Goal: Task Accomplishment & Management: Manage account settings

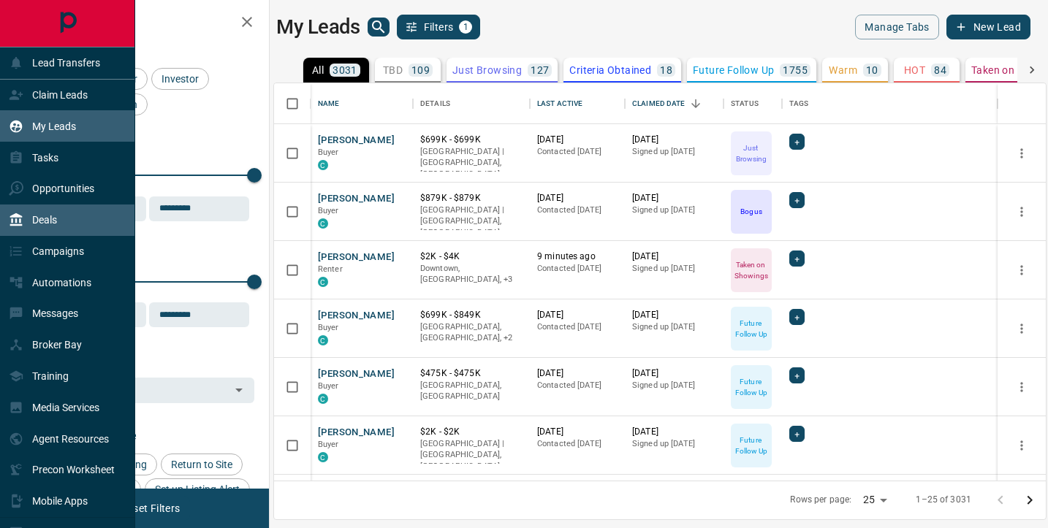
scroll to position [398, 772]
click at [21, 227] on div "Deals" at bounding box center [33, 220] width 48 height 24
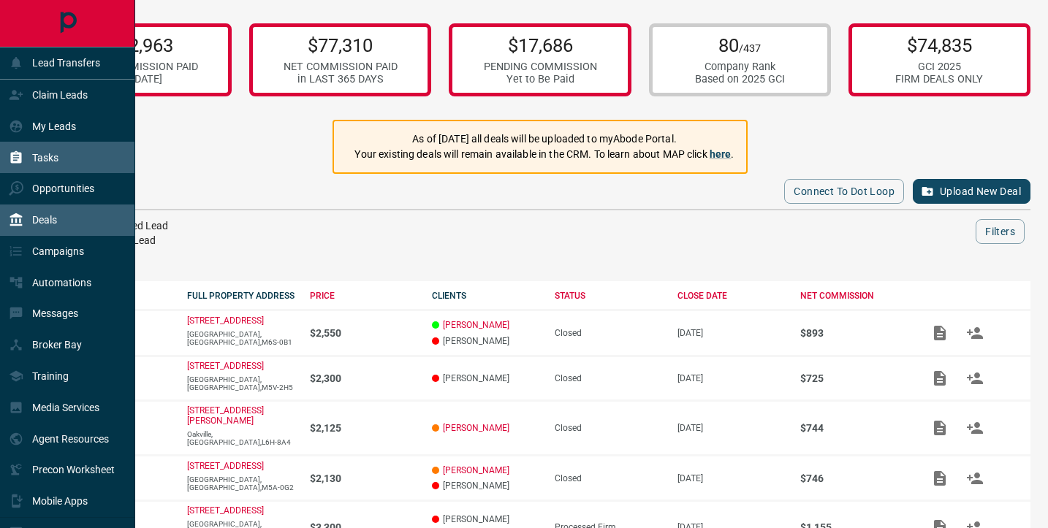
click at [45, 155] on p "Tasks" at bounding box center [45, 158] width 26 height 12
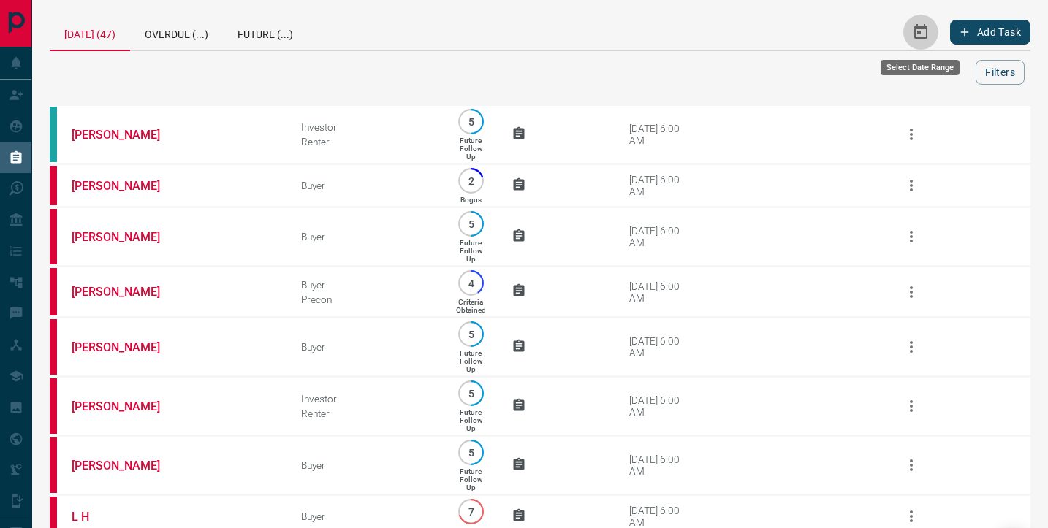
click at [927, 36] on icon "Select Date Range" at bounding box center [920, 31] width 13 height 15
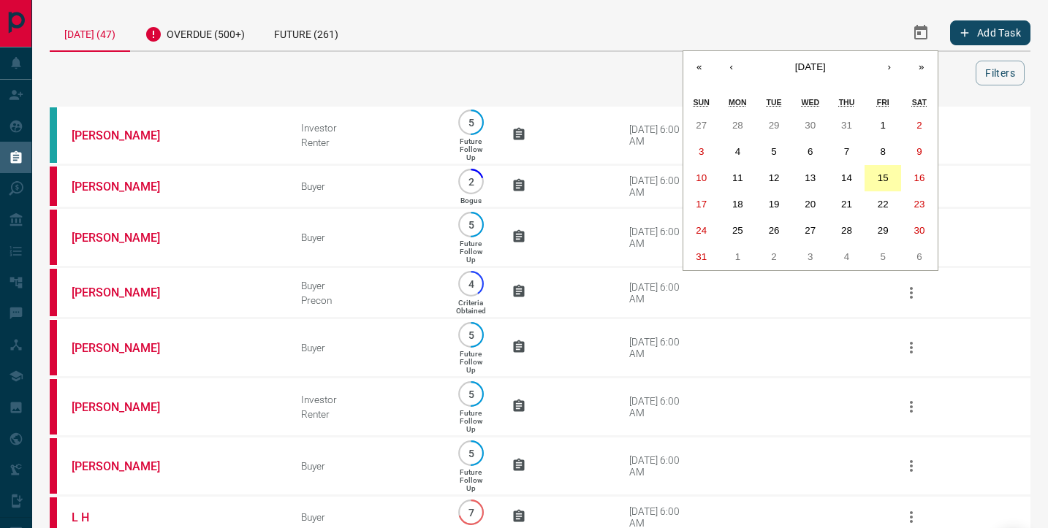
click at [890, 178] on button "15" at bounding box center [883, 178] width 37 height 26
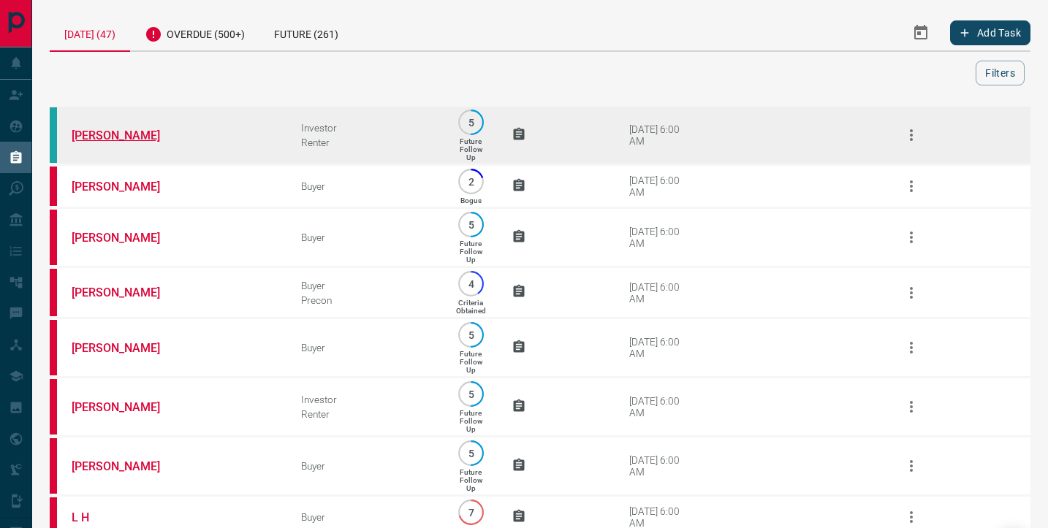
click at [100, 139] on link "[PERSON_NAME]" at bounding box center [127, 136] width 110 height 14
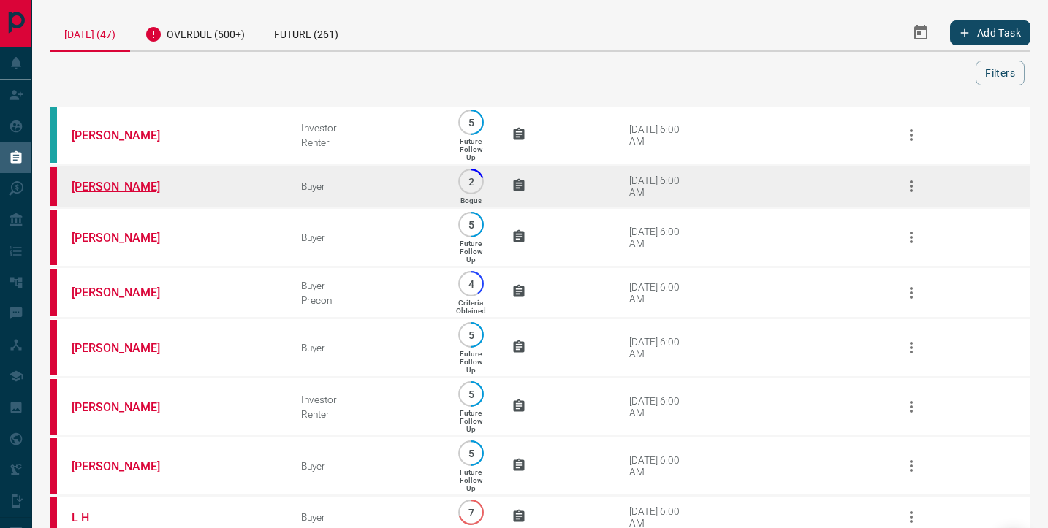
click at [96, 187] on link "[PERSON_NAME]" at bounding box center [127, 187] width 110 height 14
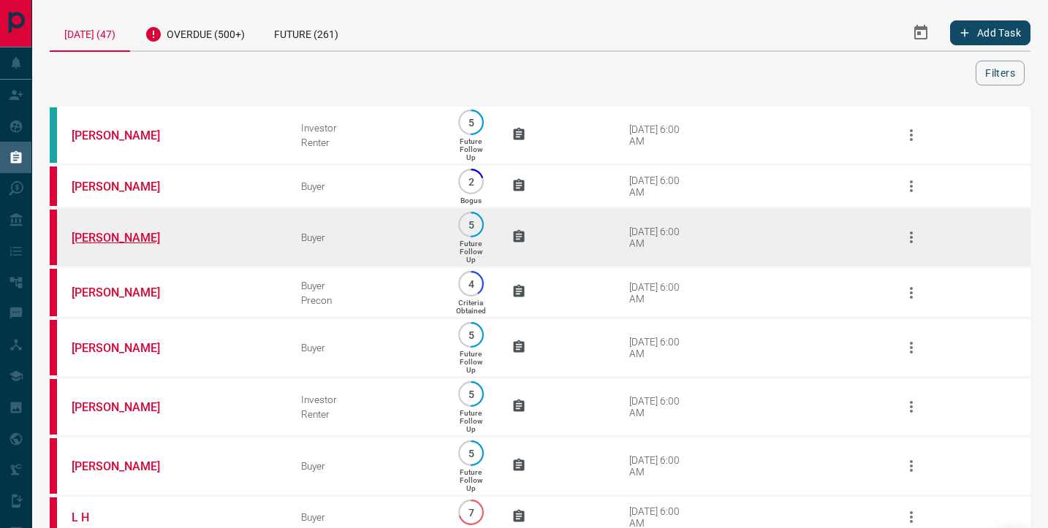
click at [113, 242] on link "[PERSON_NAME]" at bounding box center [127, 238] width 110 height 14
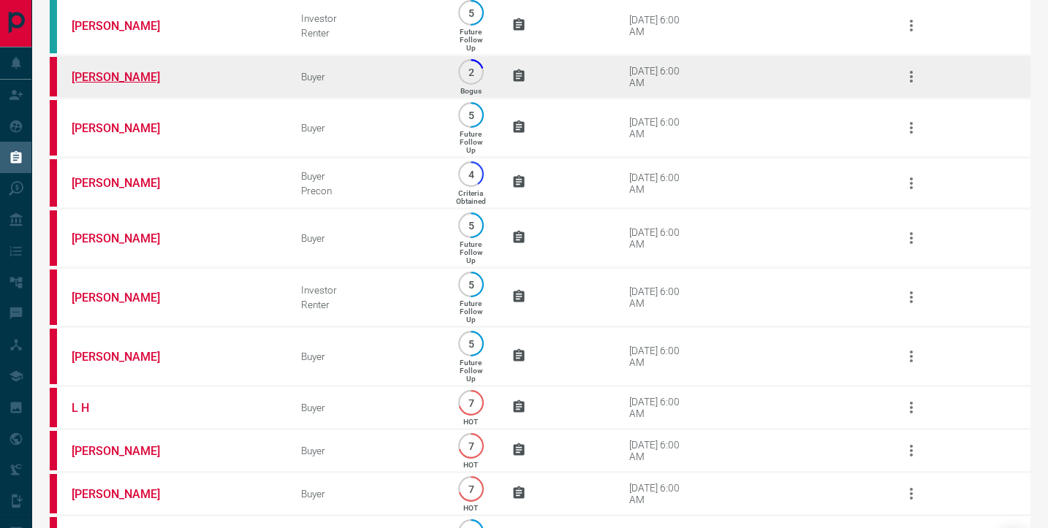
scroll to position [112, 0]
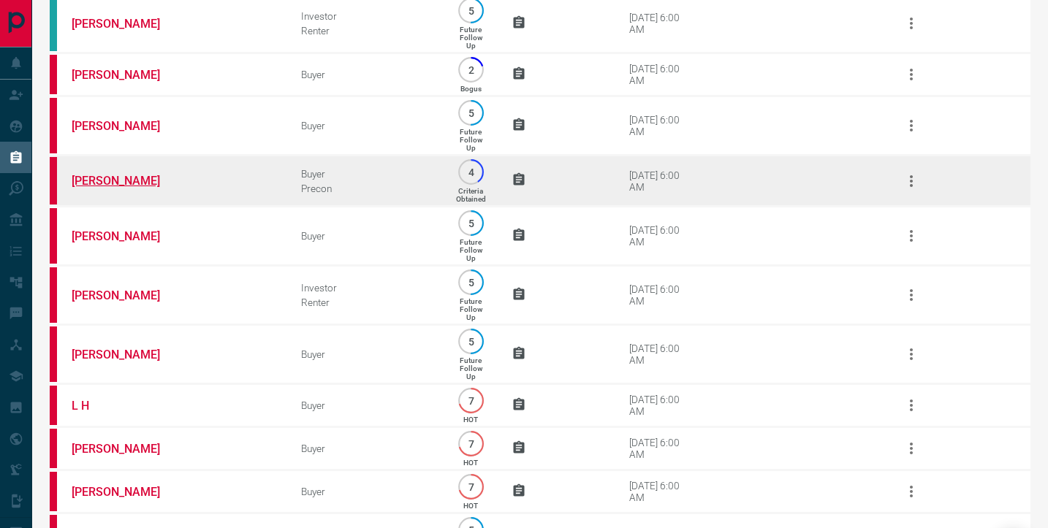
click at [100, 181] on link "[PERSON_NAME]" at bounding box center [127, 181] width 110 height 14
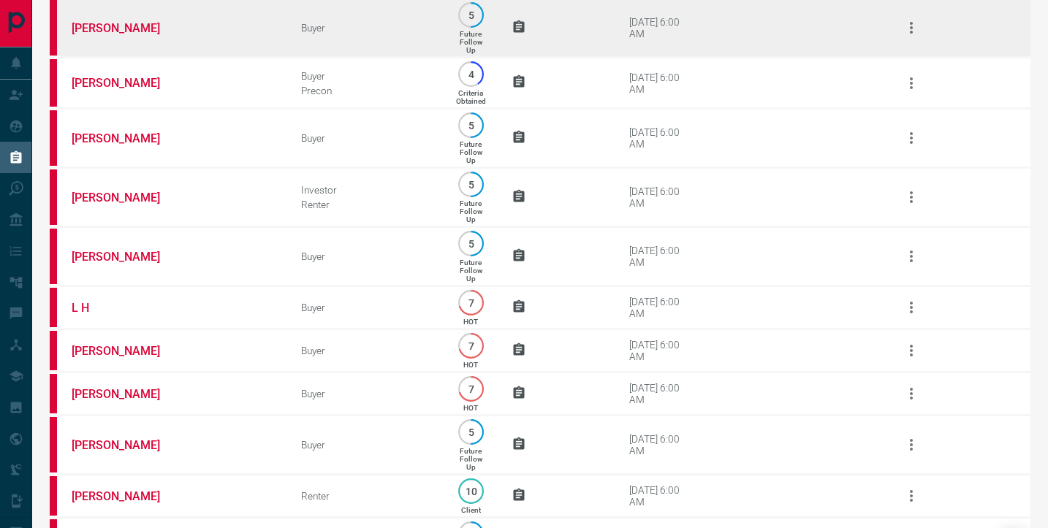
scroll to position [211, 0]
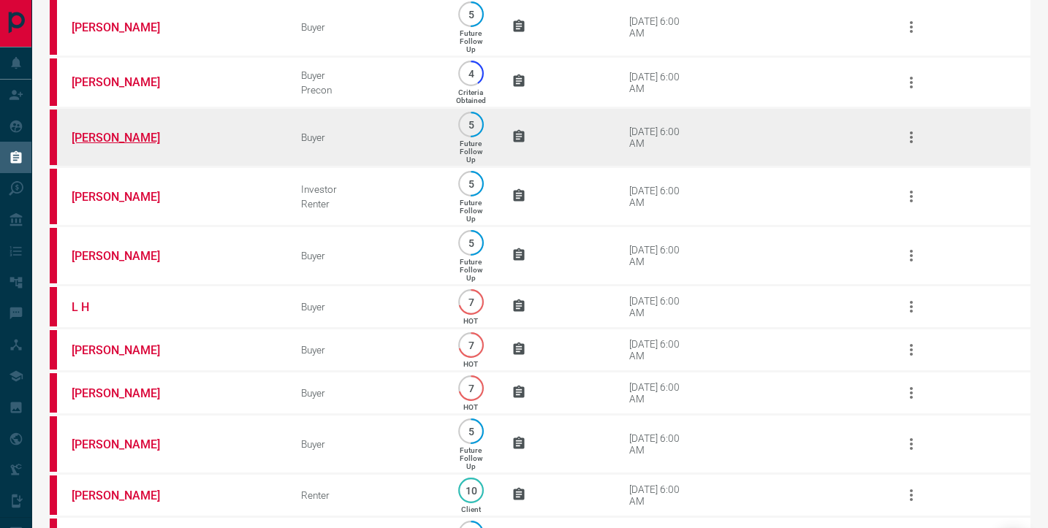
click at [111, 145] on link "[PERSON_NAME]" at bounding box center [127, 138] width 110 height 14
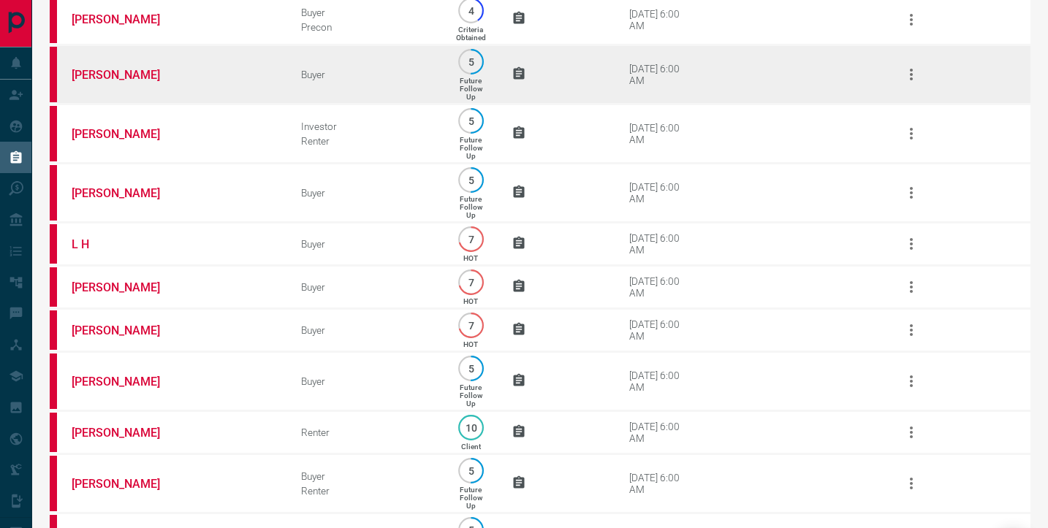
scroll to position [275, 0]
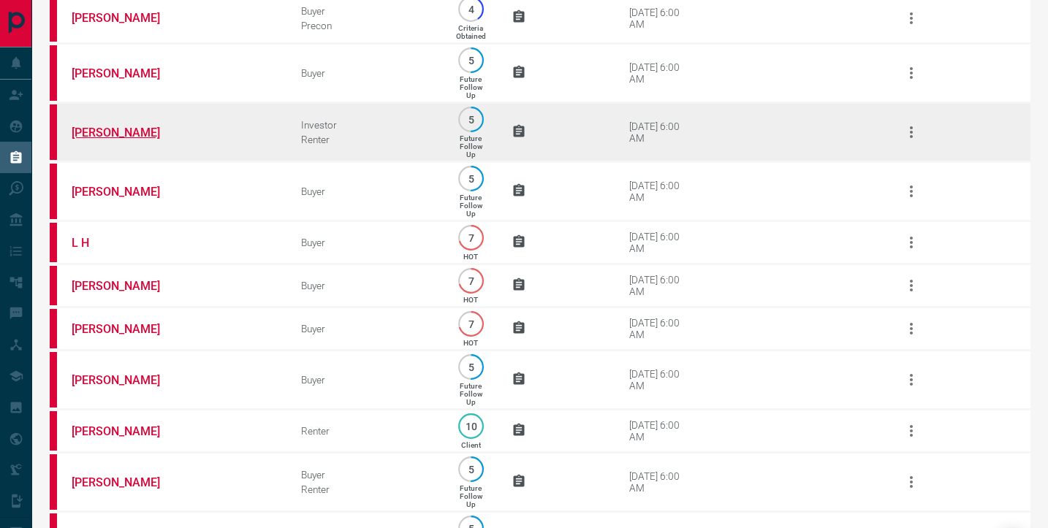
click at [111, 140] on link "[PERSON_NAME]" at bounding box center [127, 133] width 110 height 14
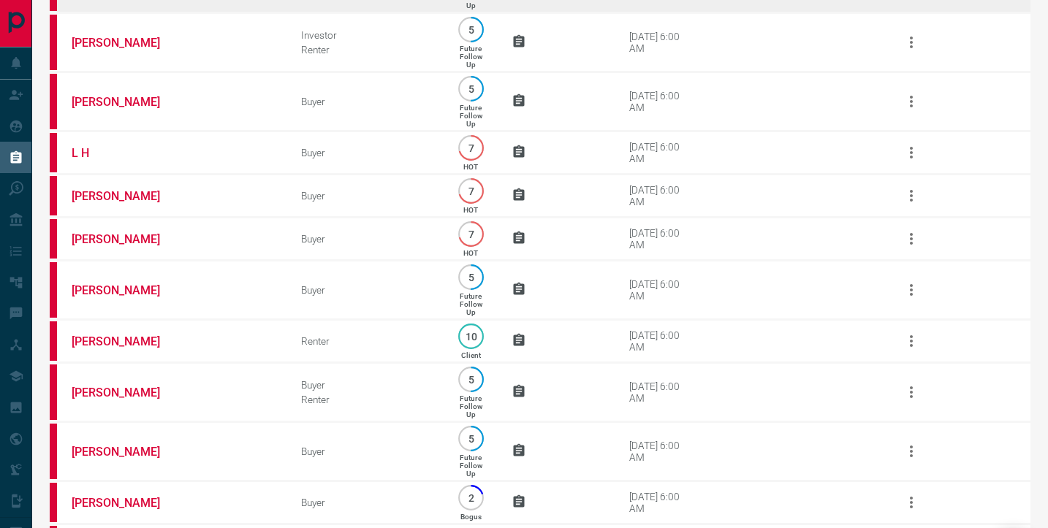
scroll to position [366, 0]
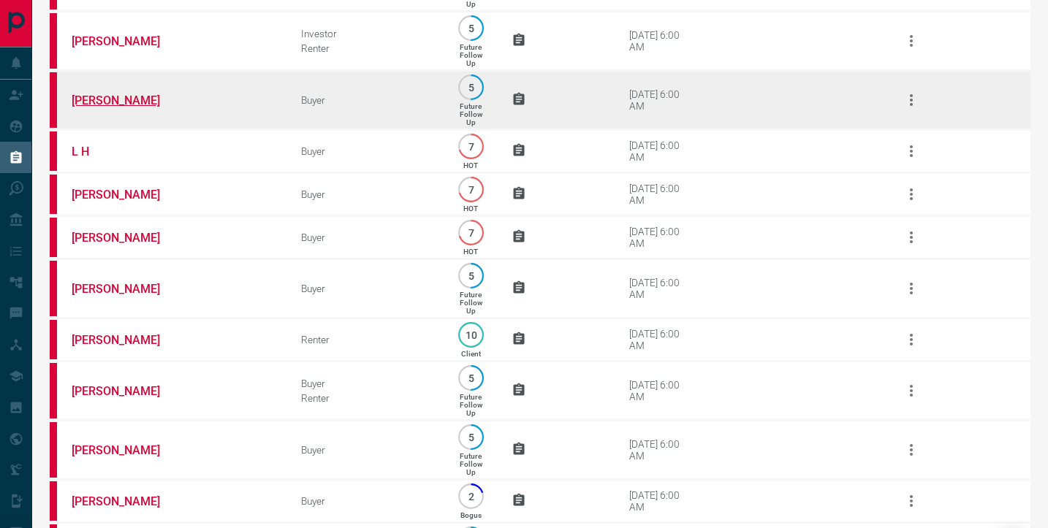
click at [99, 107] on link "[PERSON_NAME]" at bounding box center [127, 101] width 110 height 14
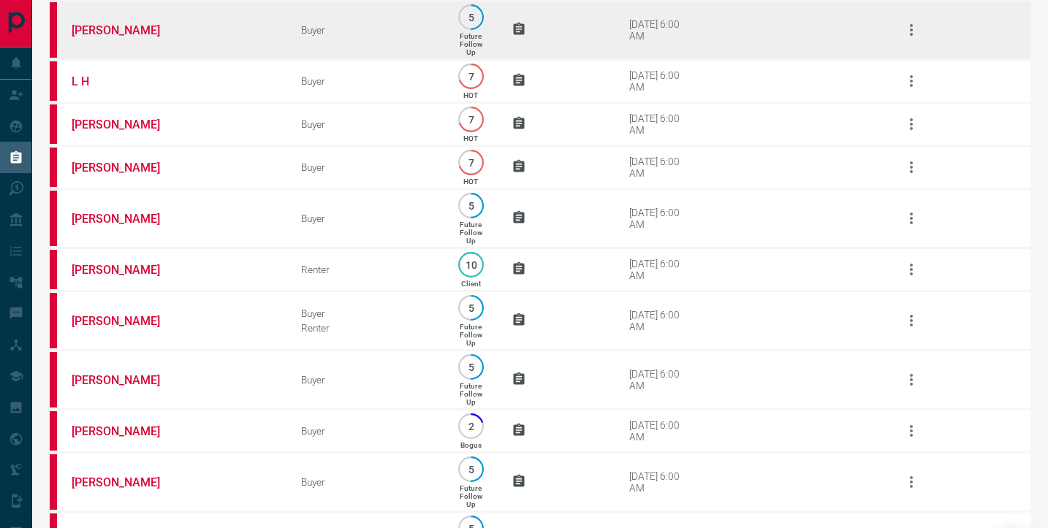
scroll to position [437, 0]
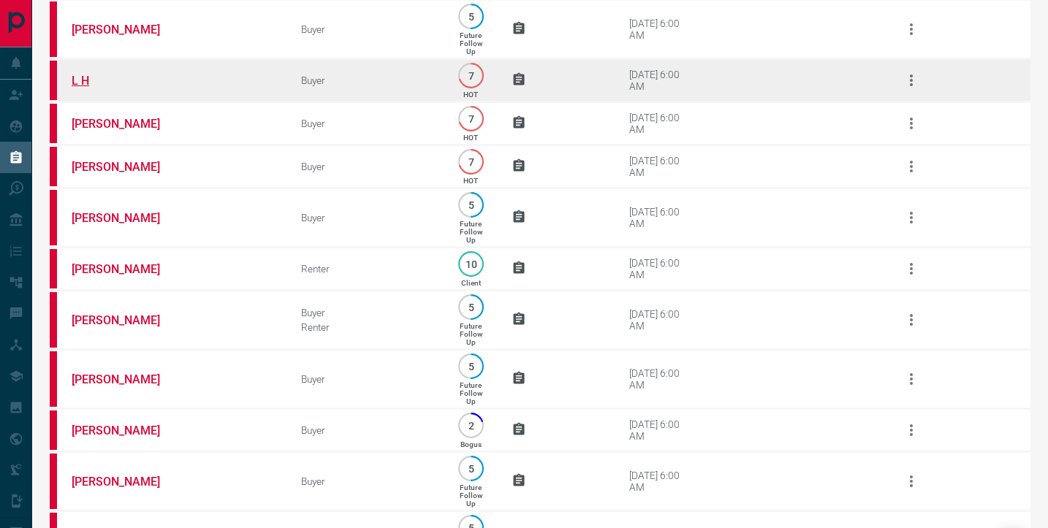
click at [83, 88] on link "L H" at bounding box center [127, 81] width 110 height 14
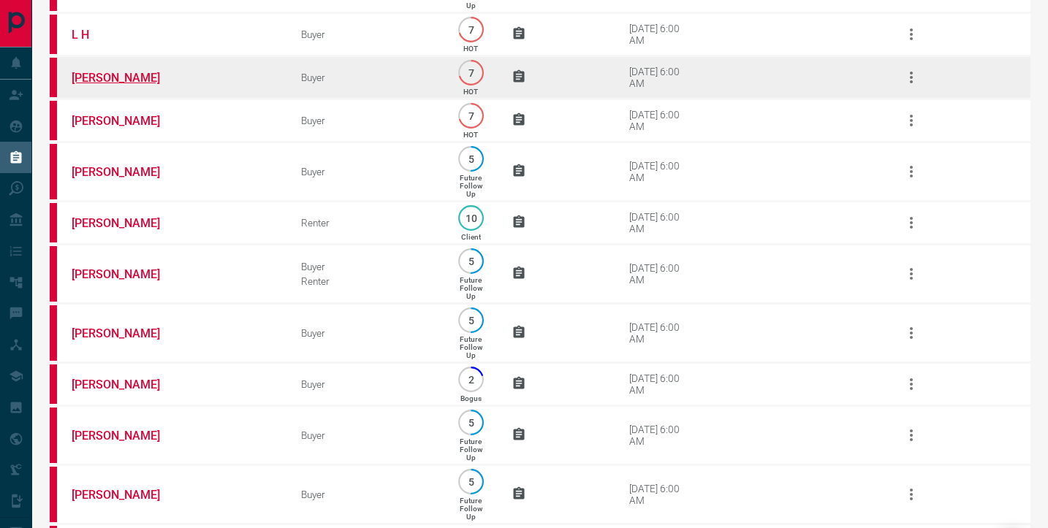
click at [101, 85] on link "[PERSON_NAME]" at bounding box center [127, 78] width 110 height 14
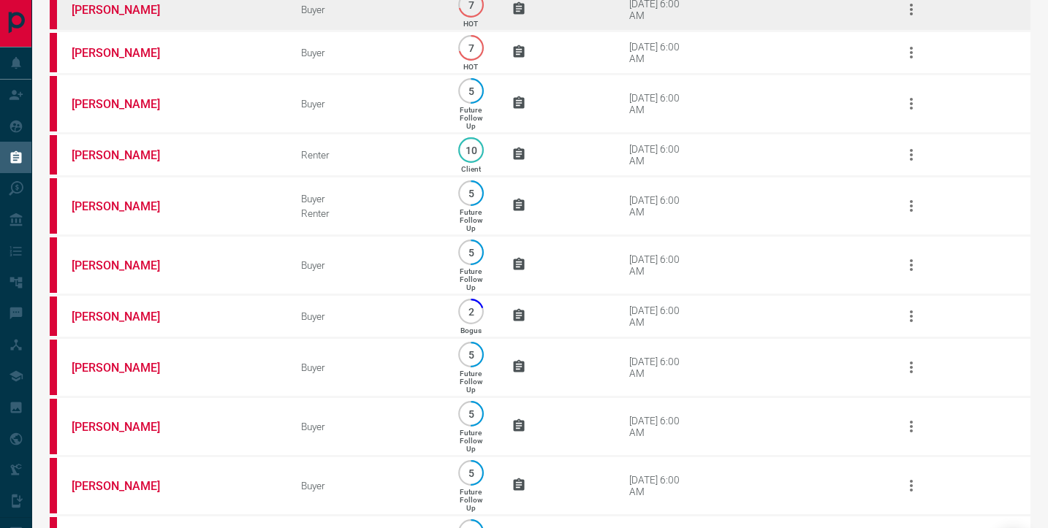
scroll to position [573, 0]
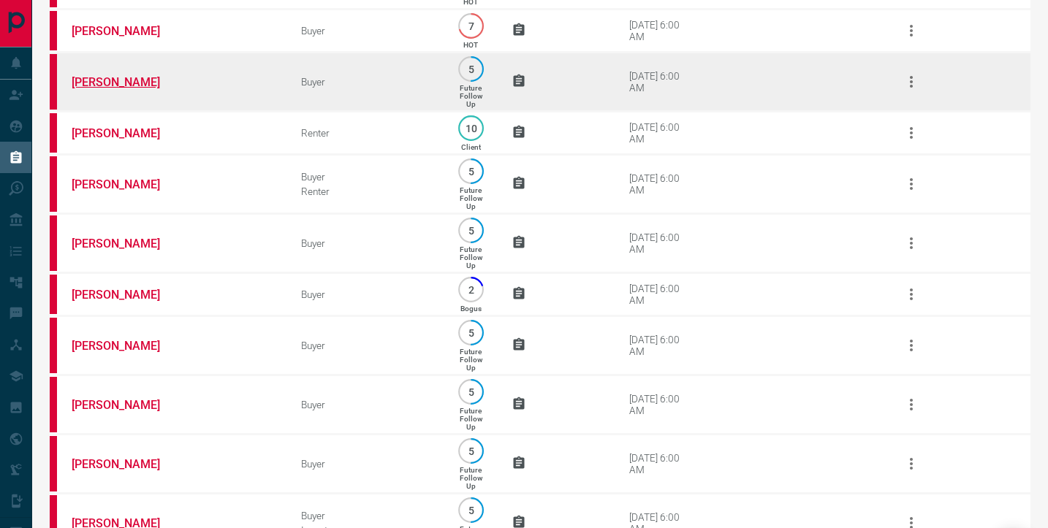
click at [116, 89] on link "[PERSON_NAME]" at bounding box center [127, 82] width 110 height 14
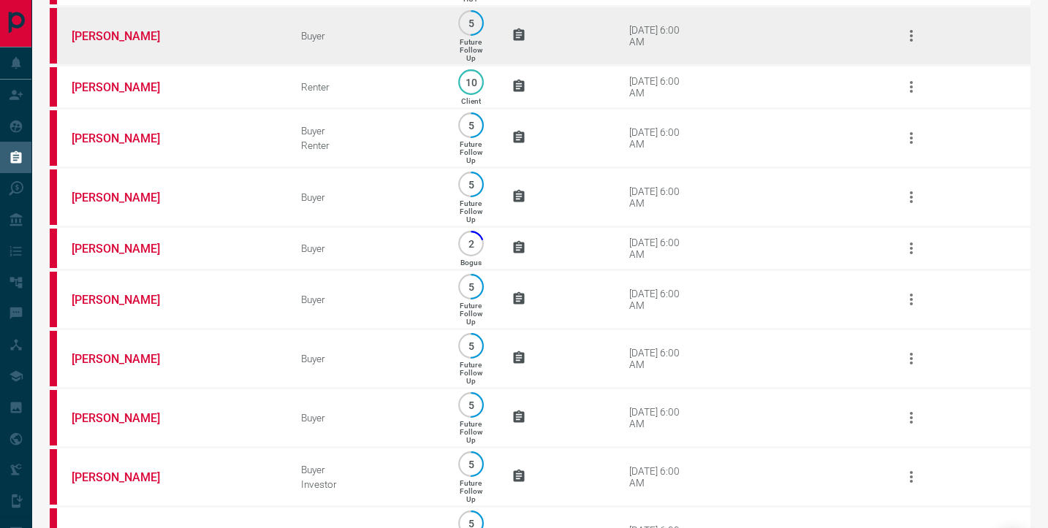
scroll to position [621, 0]
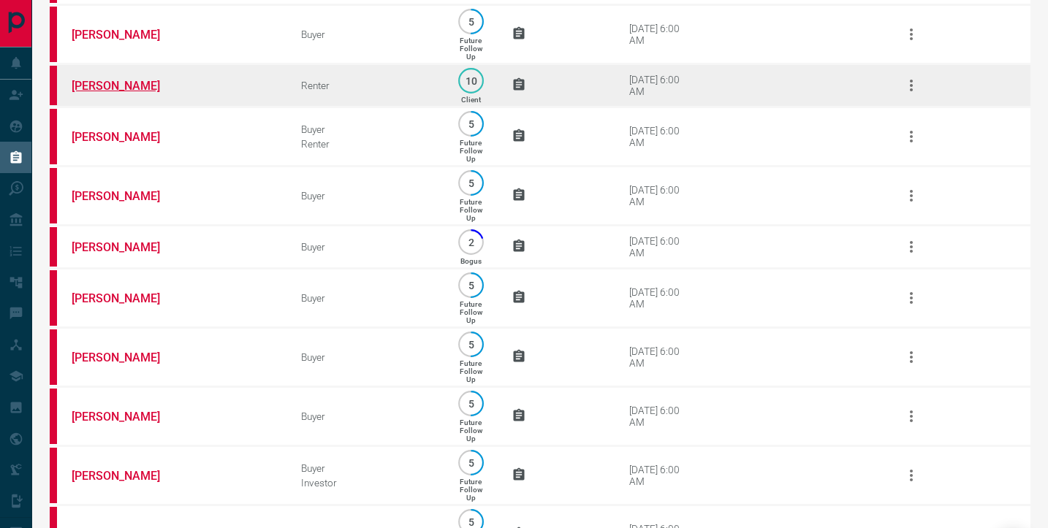
click at [131, 93] on link "[PERSON_NAME]" at bounding box center [127, 86] width 110 height 14
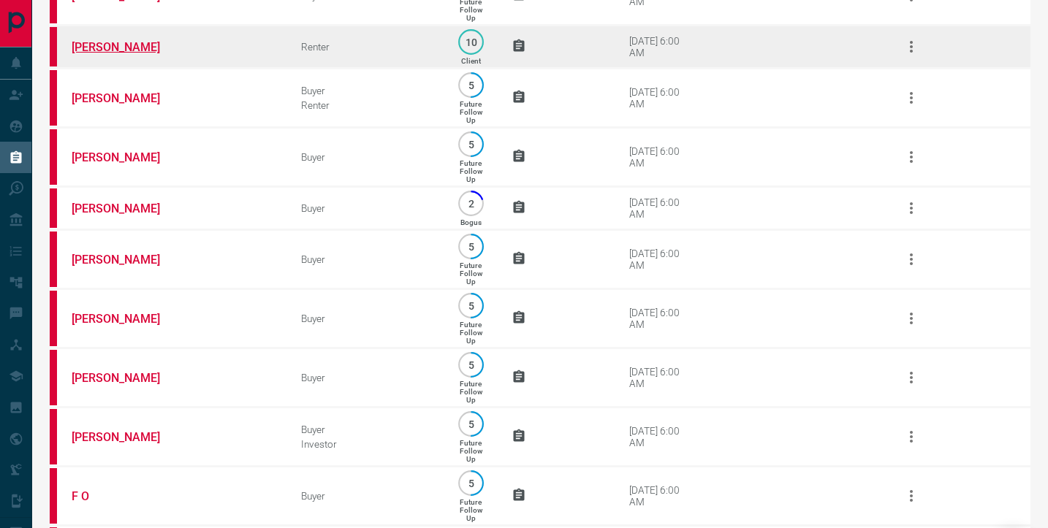
scroll to position [661, 0]
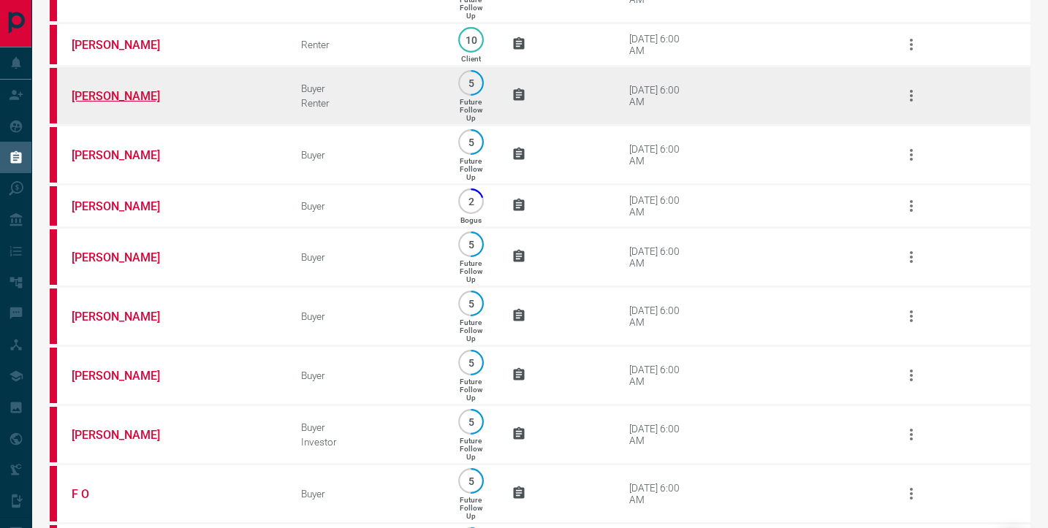
click at [111, 103] on link "[PERSON_NAME]" at bounding box center [127, 96] width 110 height 14
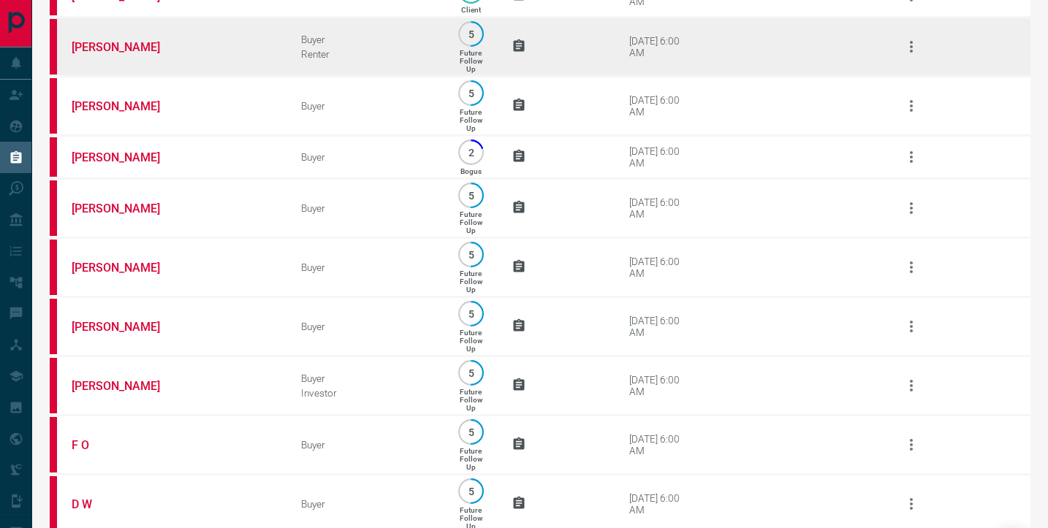
scroll to position [731, 0]
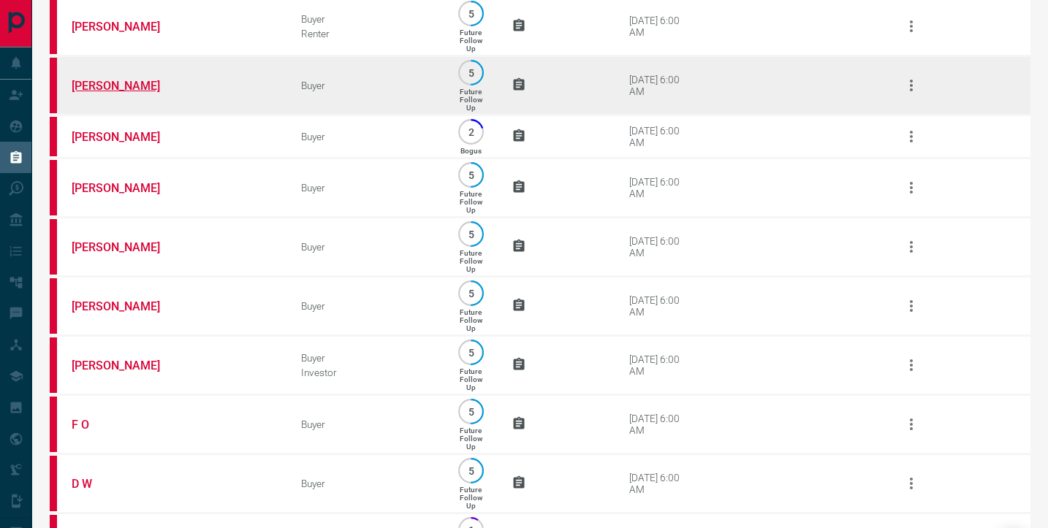
click at [118, 93] on link "[PERSON_NAME]" at bounding box center [127, 86] width 110 height 14
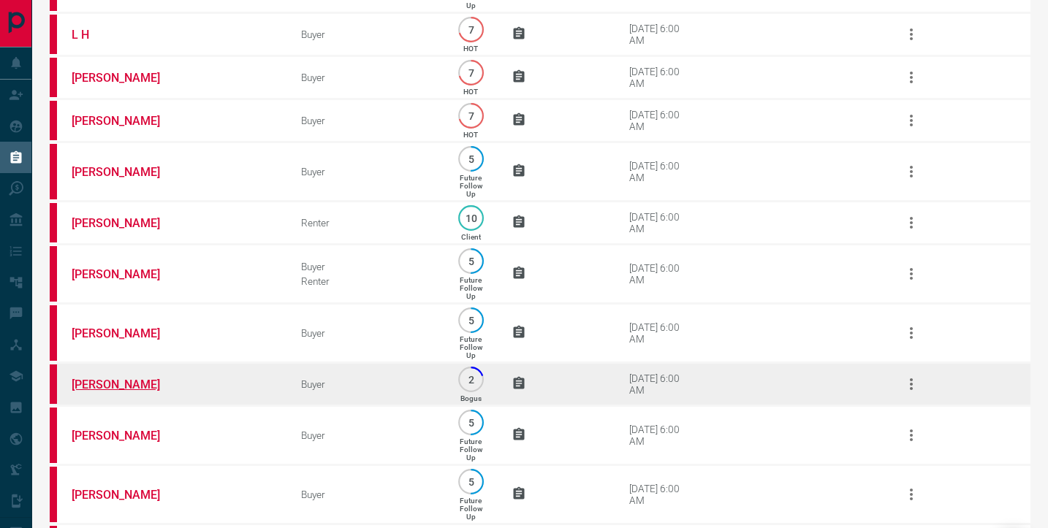
scroll to position [534, 0]
